Goal: Task Accomplishment & Management: Manage account settings

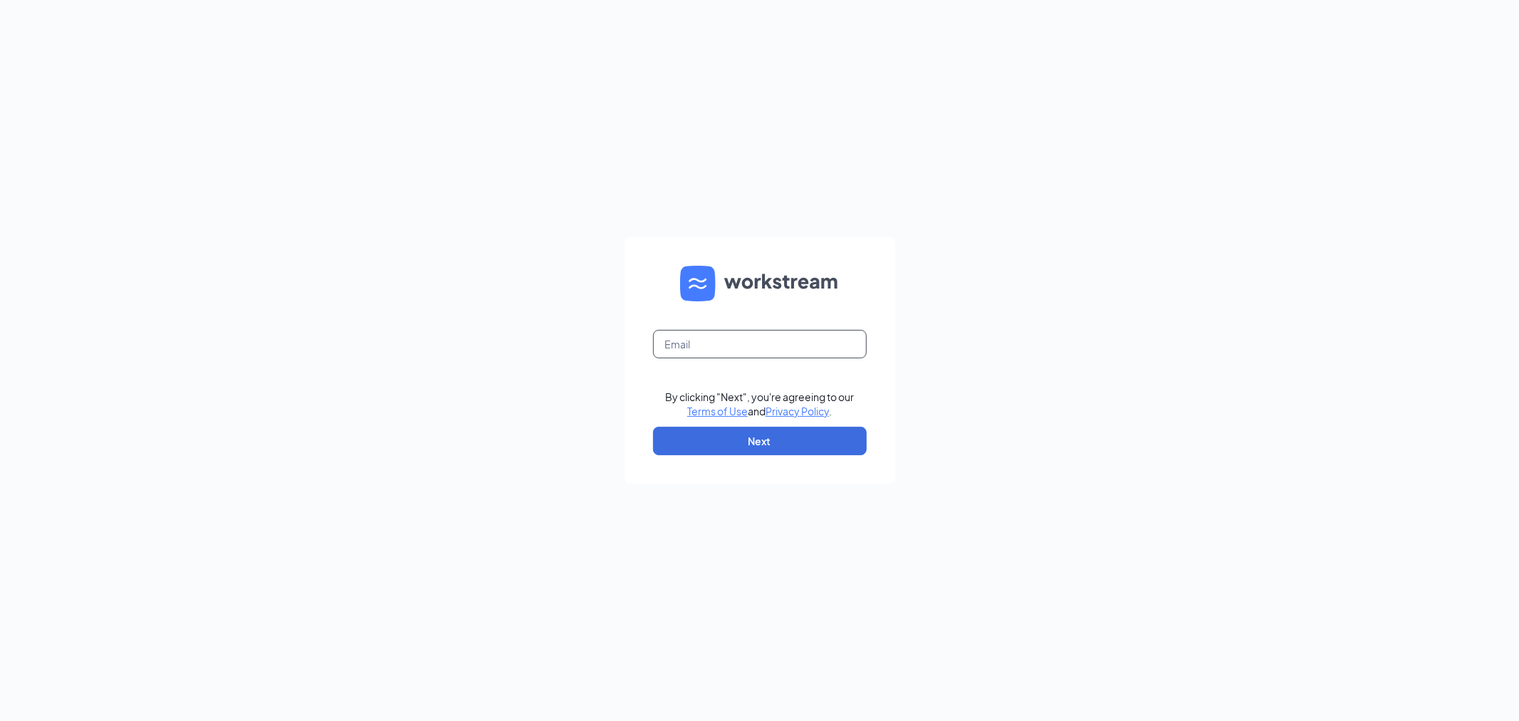
click at [742, 339] on input "text" at bounding box center [760, 344] width 214 height 28
type input "[EMAIL_ADDRESS][DOMAIN_NAME]"
click at [756, 483] on form "[EMAIL_ADDRESS][DOMAIN_NAME] By clicking "Next", you're agreeing to our Terms o…" at bounding box center [760, 360] width 271 height 246
click at [764, 430] on button "Next" at bounding box center [760, 441] width 214 height 28
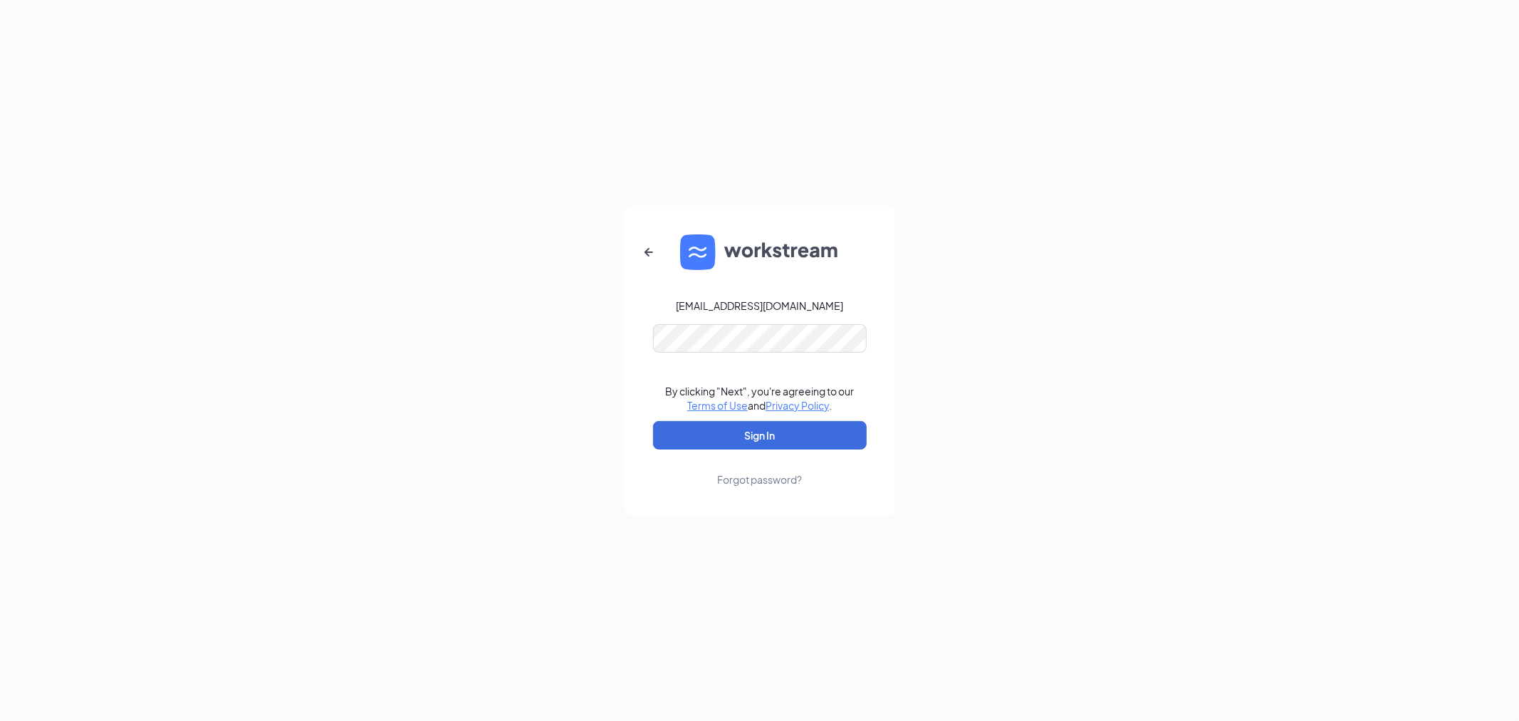
click at [757, 315] on form "[EMAIL_ADDRESS][DOMAIN_NAME] By clicking "Next", you're agreeing to our Terms o…" at bounding box center [760, 360] width 271 height 309
click at [653, 421] on button "Sign In" at bounding box center [760, 435] width 214 height 28
click at [689, 437] on button "Sign In" at bounding box center [760, 435] width 214 height 28
click at [653, 421] on button "Sign In" at bounding box center [760, 435] width 214 height 28
